Goal: Check status: Check status

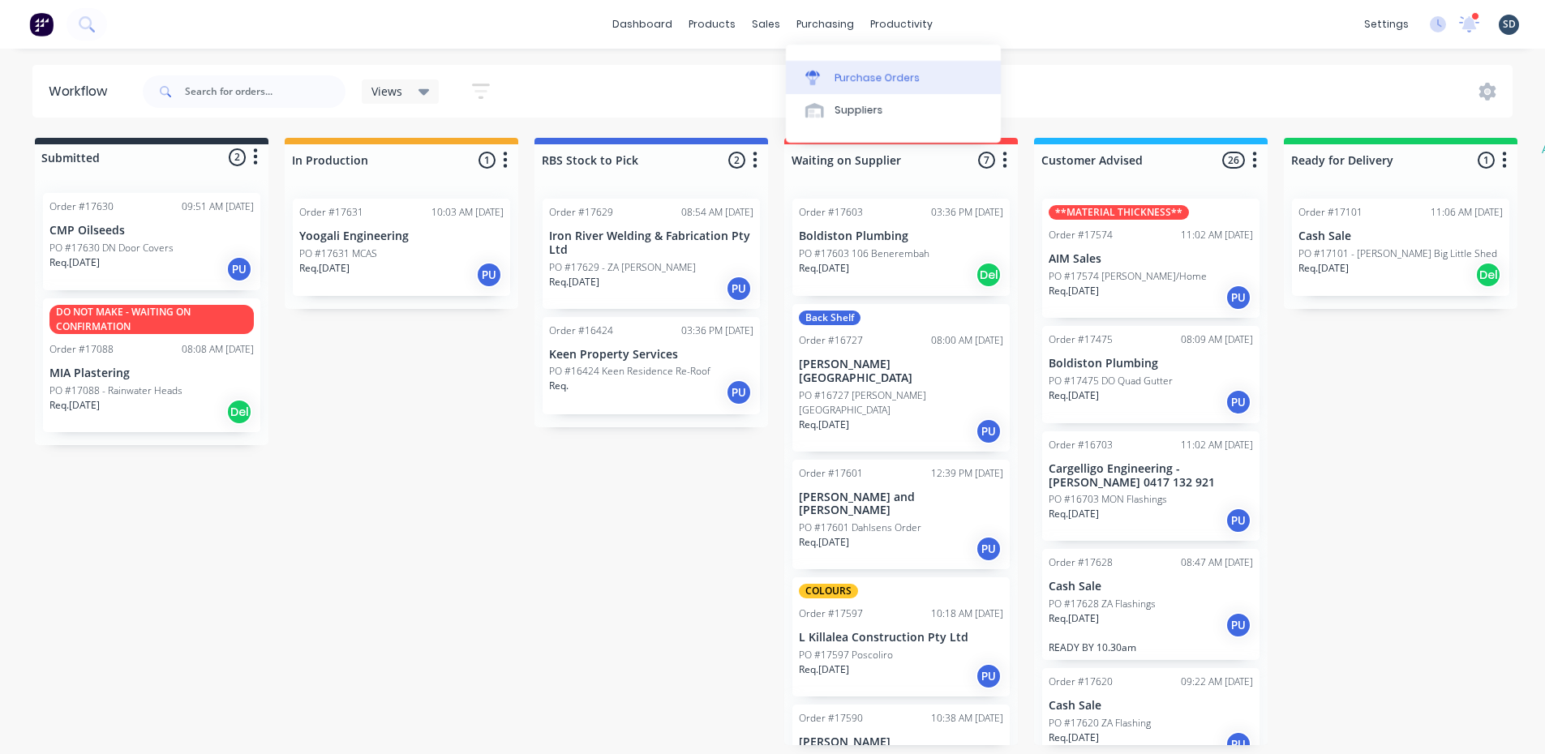
click at [871, 88] on link "Purchase Orders" at bounding box center [893, 77] width 215 height 32
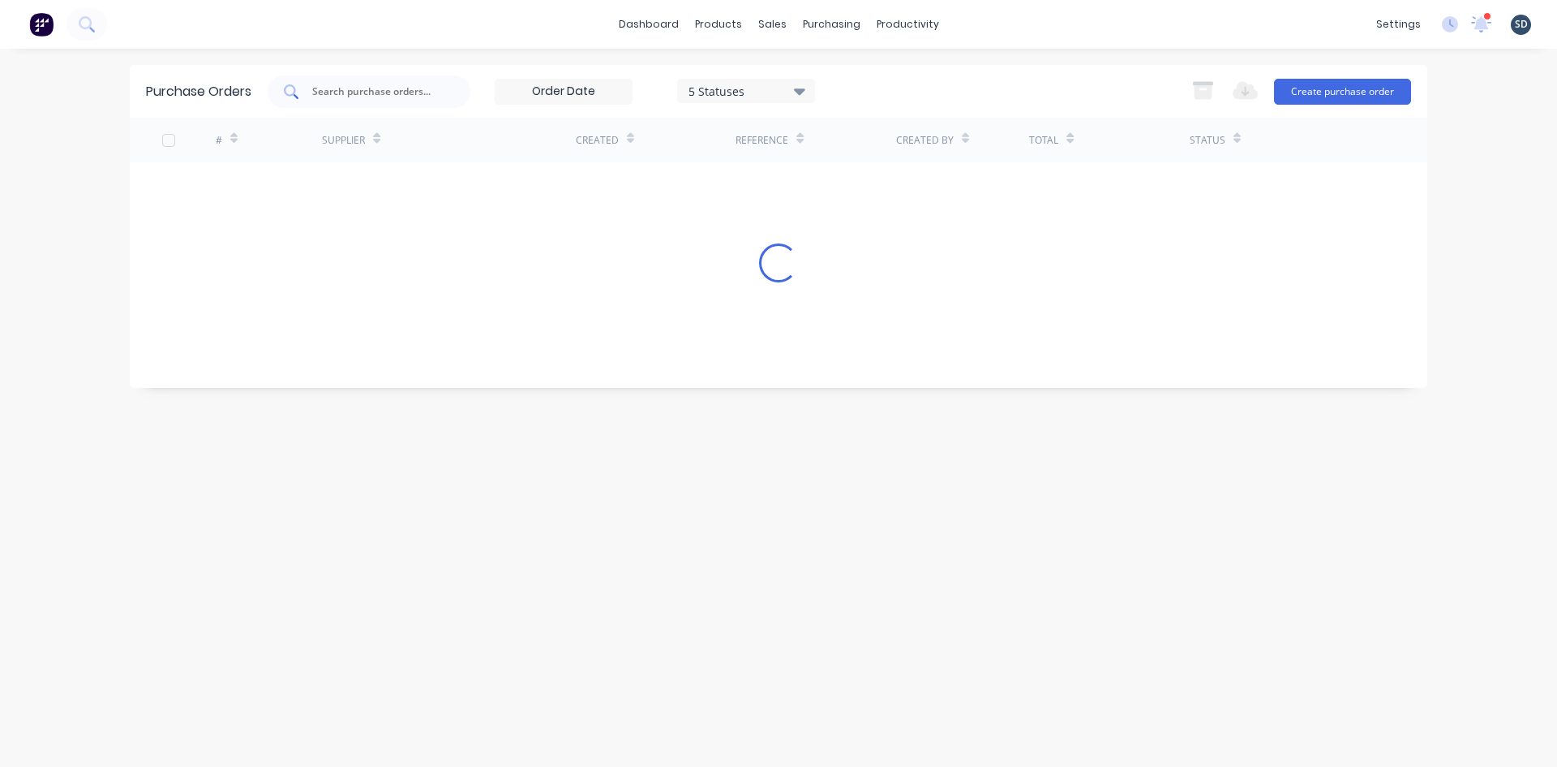
click at [337, 100] on div at bounding box center [369, 91] width 203 height 32
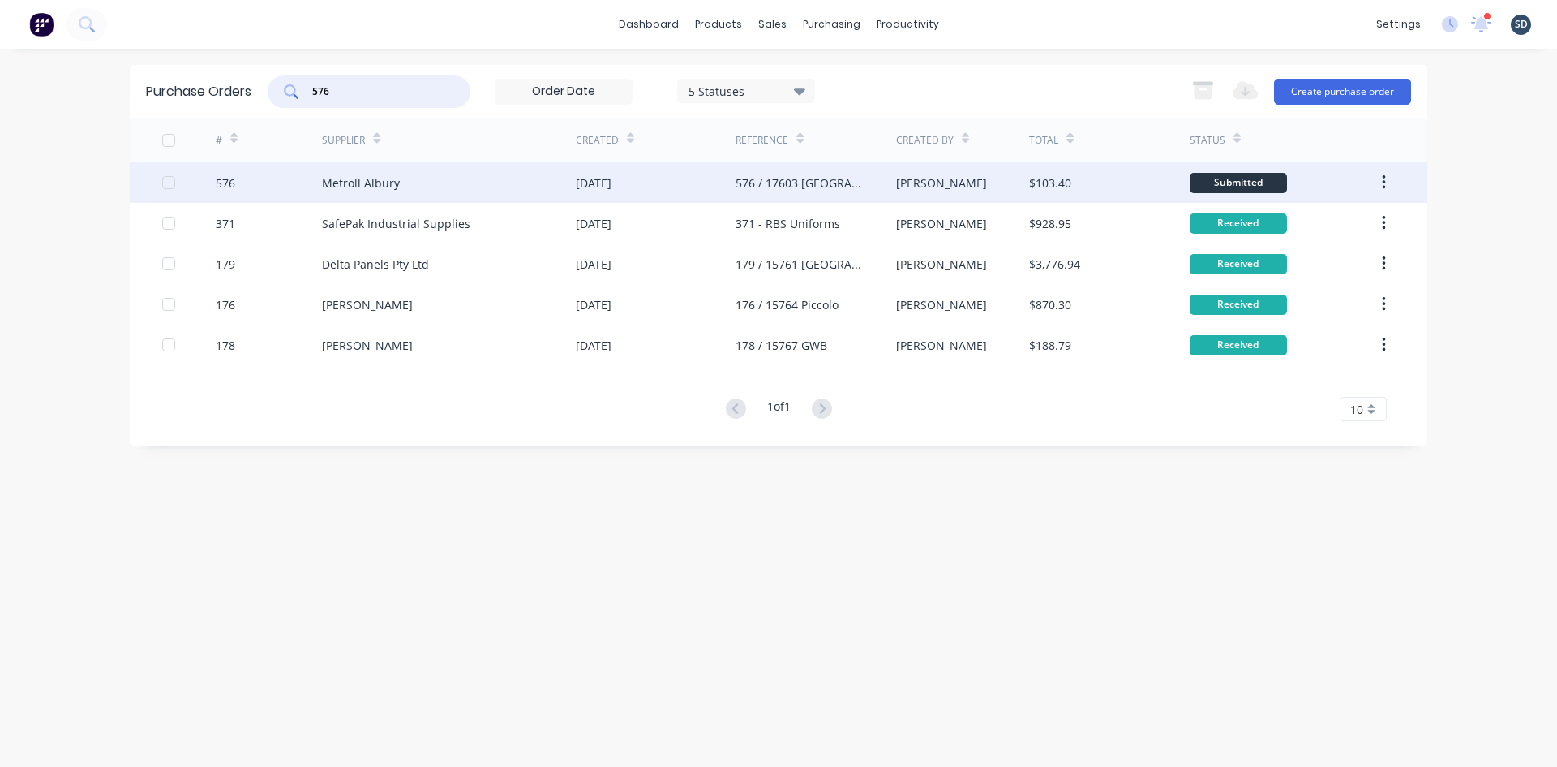
type input "576"
click at [453, 187] on div "Metroll Albury" at bounding box center [449, 182] width 254 height 41
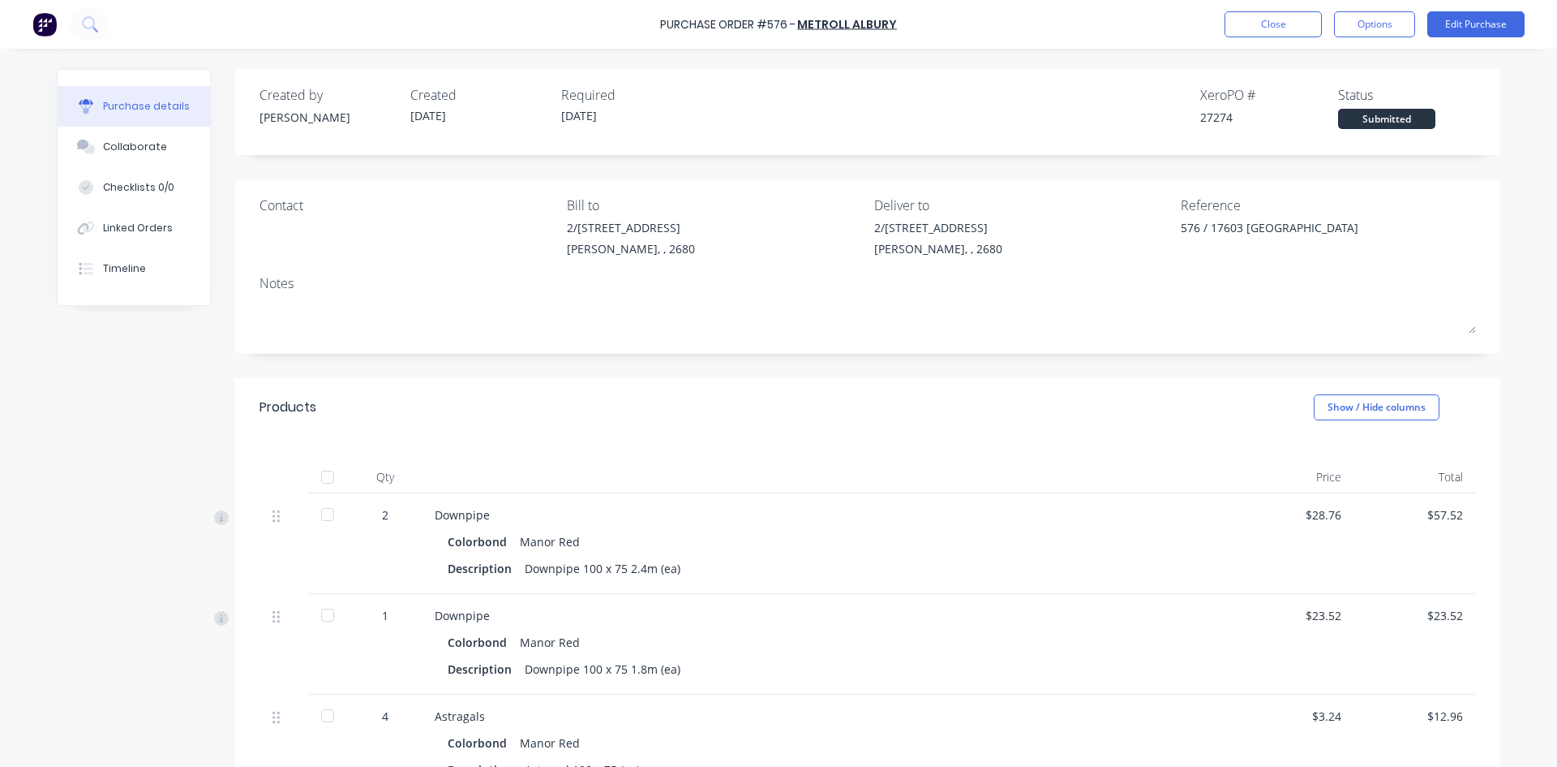
click at [318, 475] on div at bounding box center [327, 477] width 32 height 32
type textarea "x"
click at [1270, 24] on button "Close" at bounding box center [1273, 24] width 97 height 26
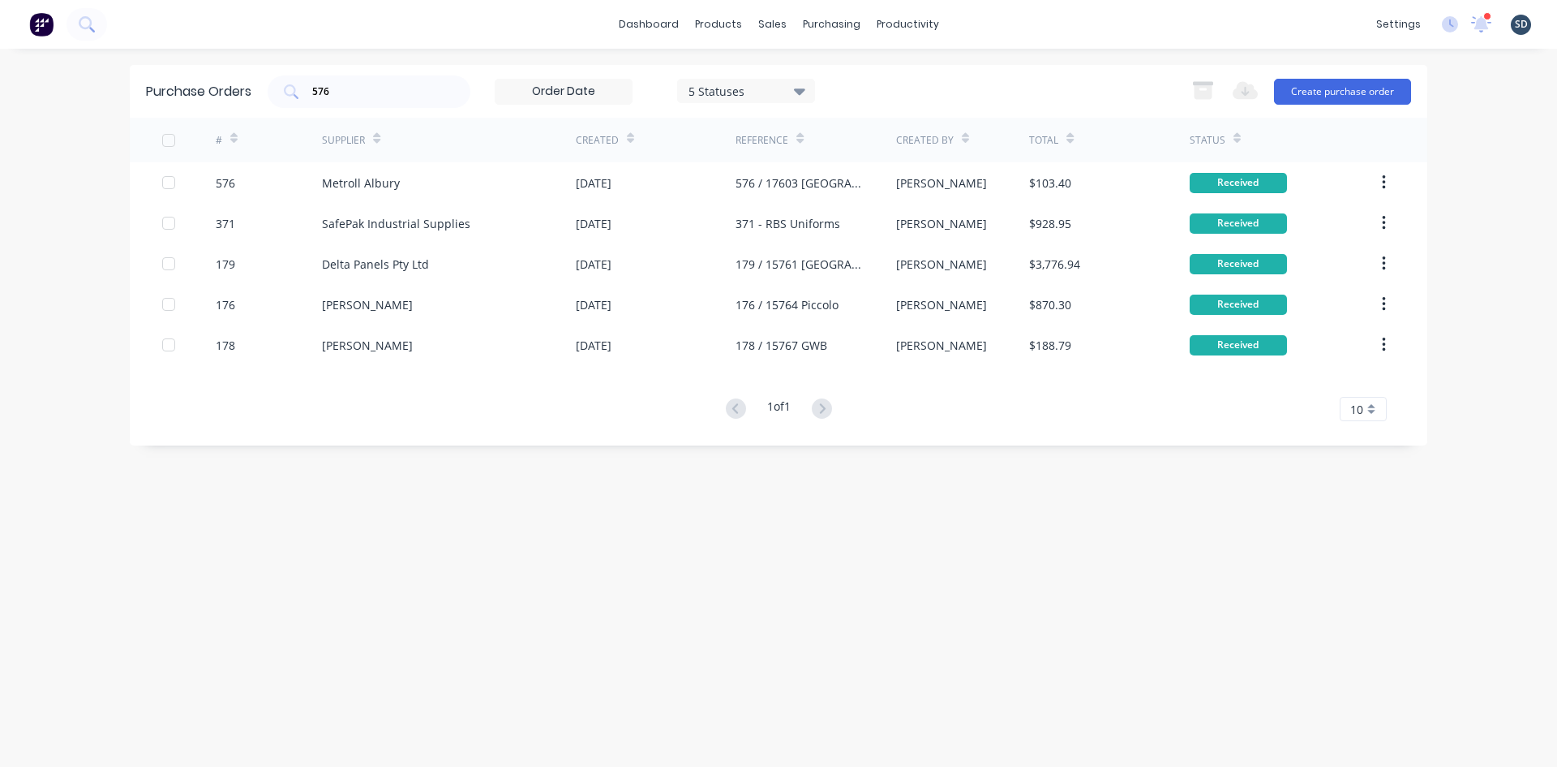
click at [1067, 30] on div "dashboard products sales purchasing productivity dashboard products Product Cat…" at bounding box center [778, 24] width 1557 height 49
click at [395, 92] on input "576" at bounding box center [378, 92] width 135 height 16
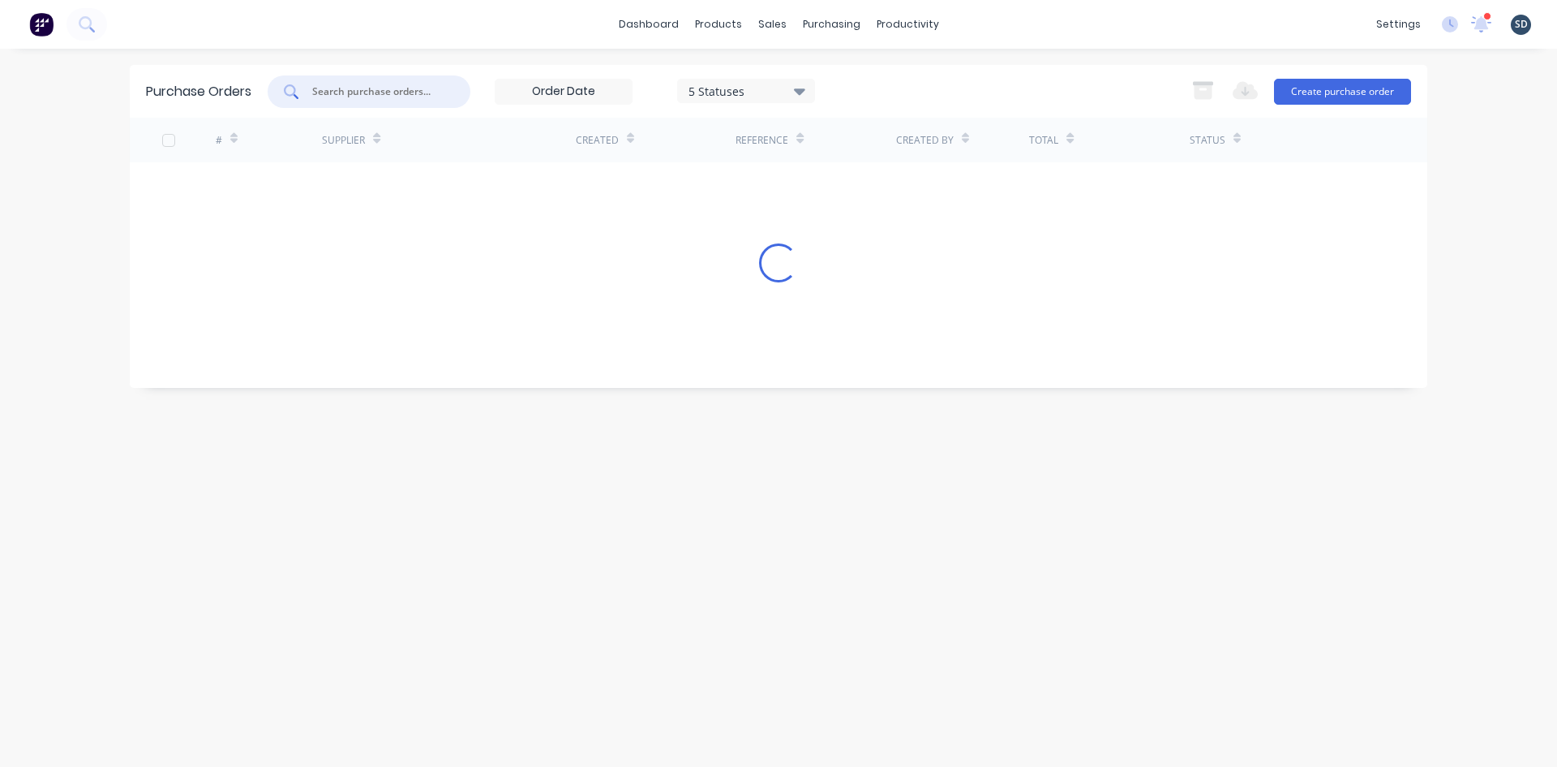
click at [1040, 19] on div "dashboard products sales purchasing productivity dashboard products Product Cat…" at bounding box center [778, 24] width 1557 height 49
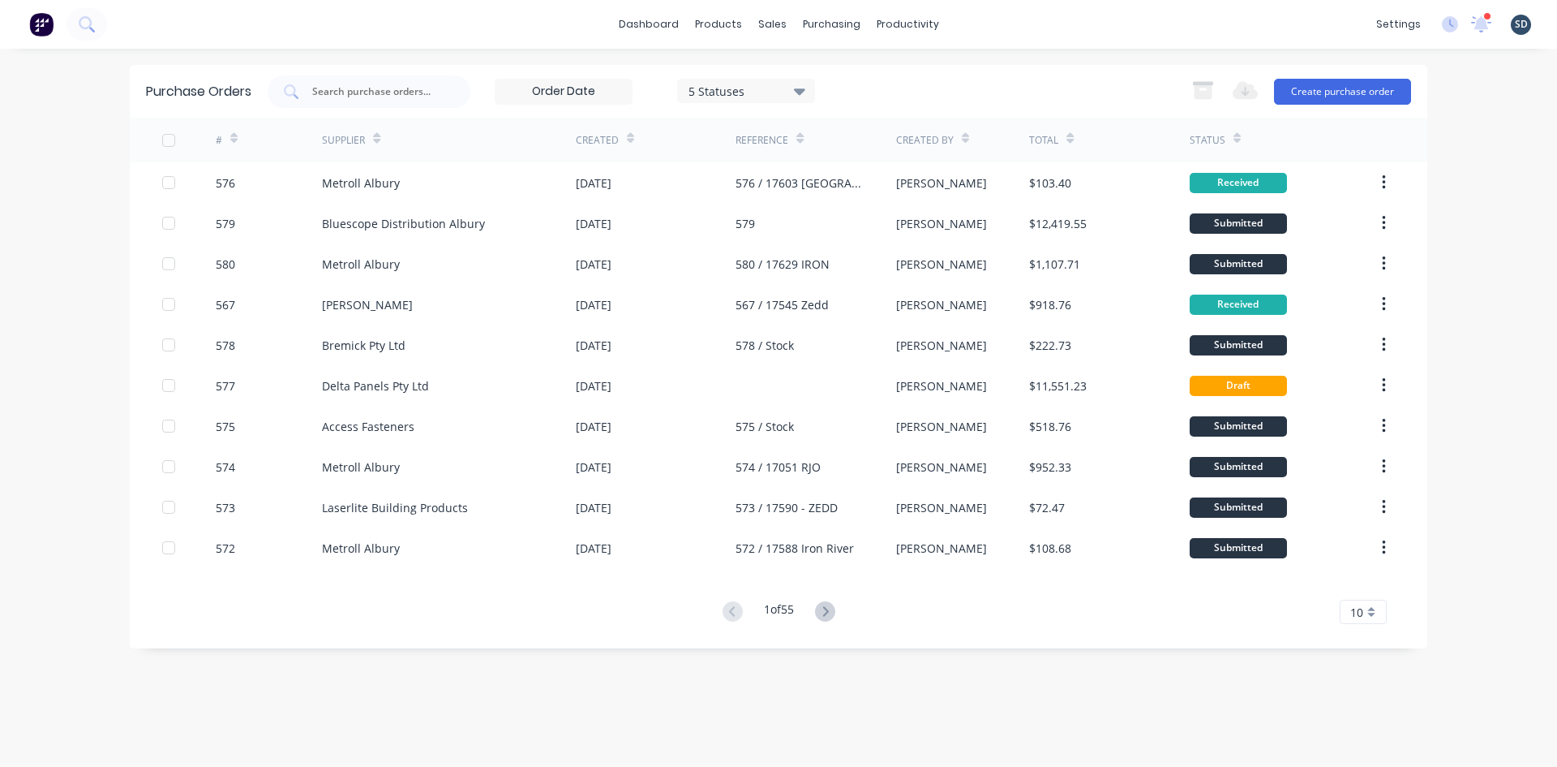
click at [980, 26] on div "dashboard products sales purchasing productivity dashboard products Product Cat…" at bounding box center [778, 24] width 1557 height 49
click at [980, 24] on div "dashboard products sales purchasing productivity dashboard products Product Cat…" at bounding box center [778, 24] width 1557 height 49
click at [988, 23] on div "dashboard products sales purchasing productivity dashboard products Product Cat…" at bounding box center [778, 24] width 1557 height 49
click at [1007, 28] on div "dashboard products sales purchasing productivity dashboard products Product Cat…" at bounding box center [778, 24] width 1557 height 49
